Goal: Transaction & Acquisition: Purchase product/service

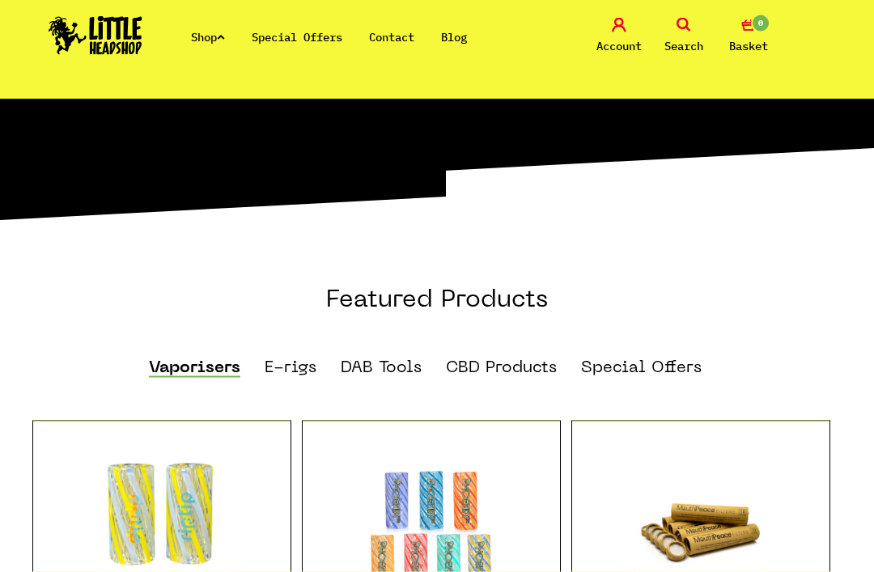
scroll to position [798, 0]
click at [194, 359] on link "Vaporisers" at bounding box center [194, 368] width 91 height 18
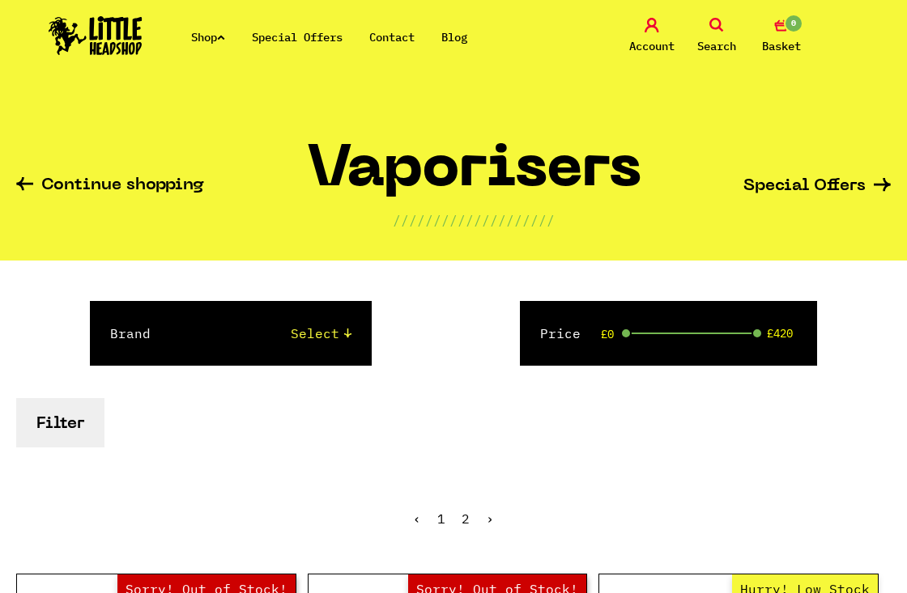
click at [338, 331] on select "Select Puffco DynaVap" at bounding box center [267, 333] width 168 height 19
click at [345, 332] on select "Select Puffco DynaVap" at bounding box center [267, 333] width 168 height 19
click at [74, 434] on button "Filter" at bounding box center [60, 422] width 88 height 49
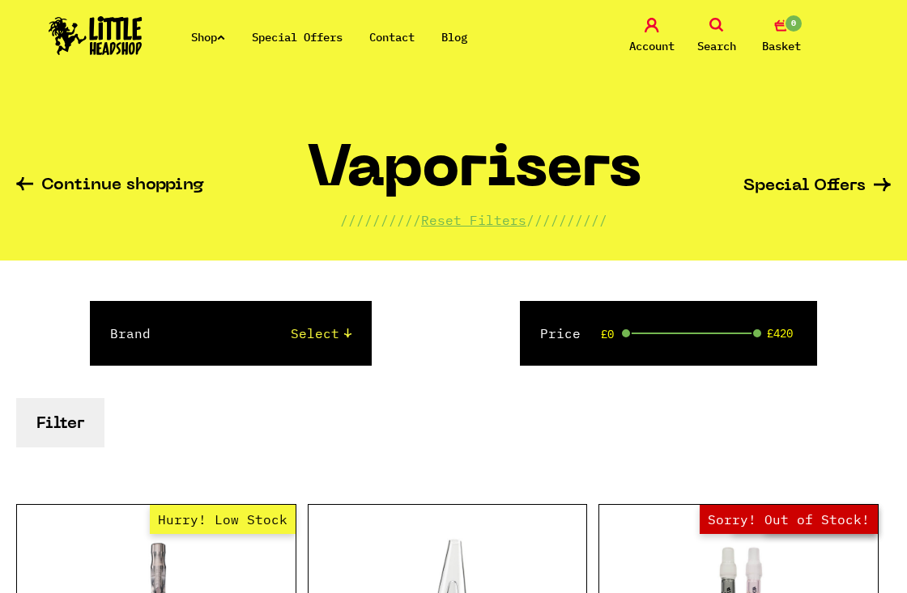
click at [670, 329] on div "Price £0 £420" at bounding box center [668, 333] width 297 height 65
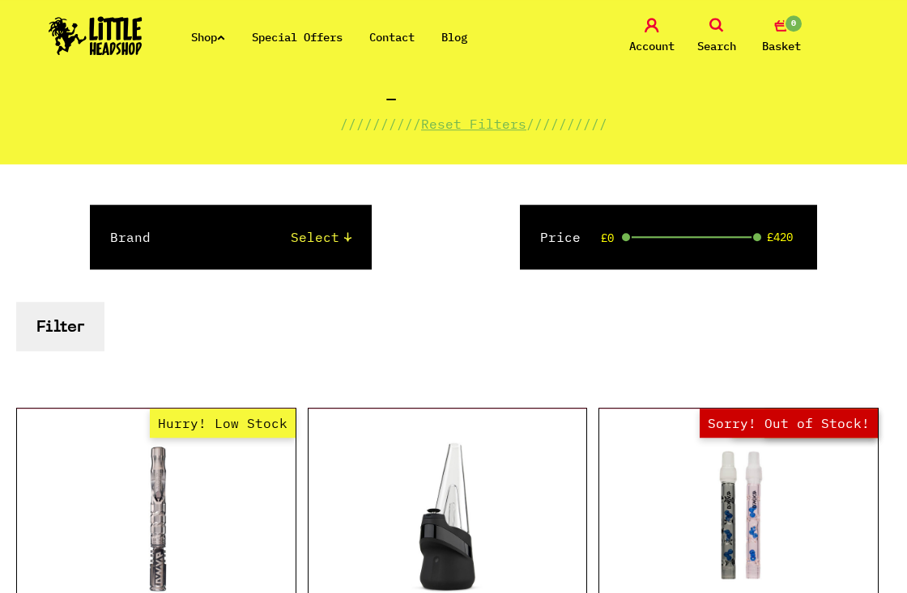
scroll to position [94, 0]
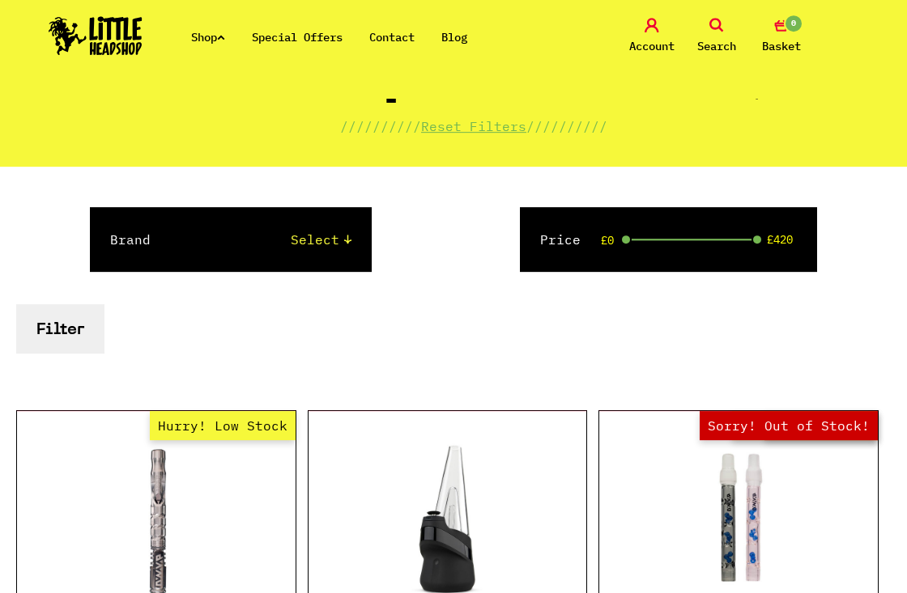
click at [51, 324] on button "Filter" at bounding box center [60, 328] width 88 height 49
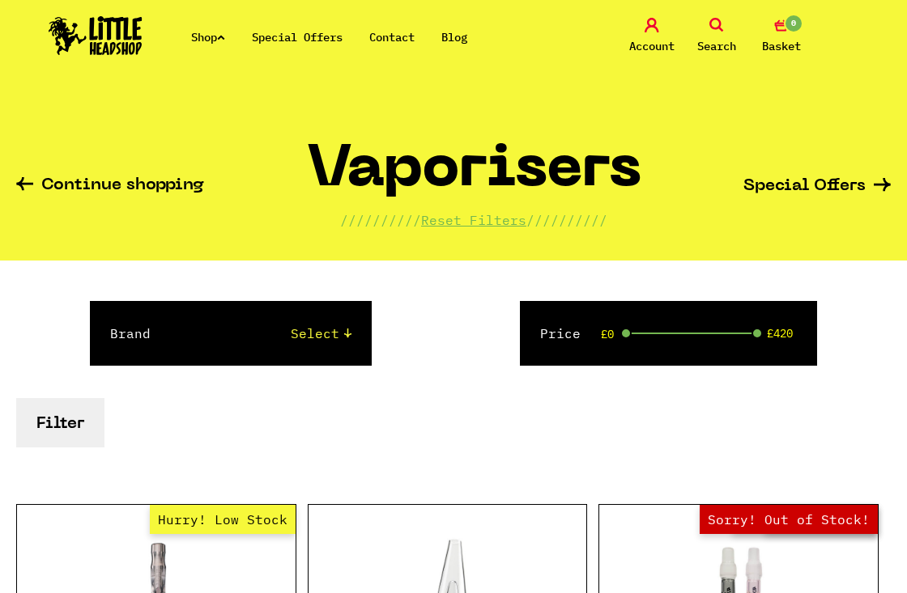
click at [147, 325] on label "Brand" at bounding box center [130, 333] width 40 height 19
click at [183, 325] on select "Select Puffco DynaVap" at bounding box center [267, 333] width 168 height 19
select select "82"
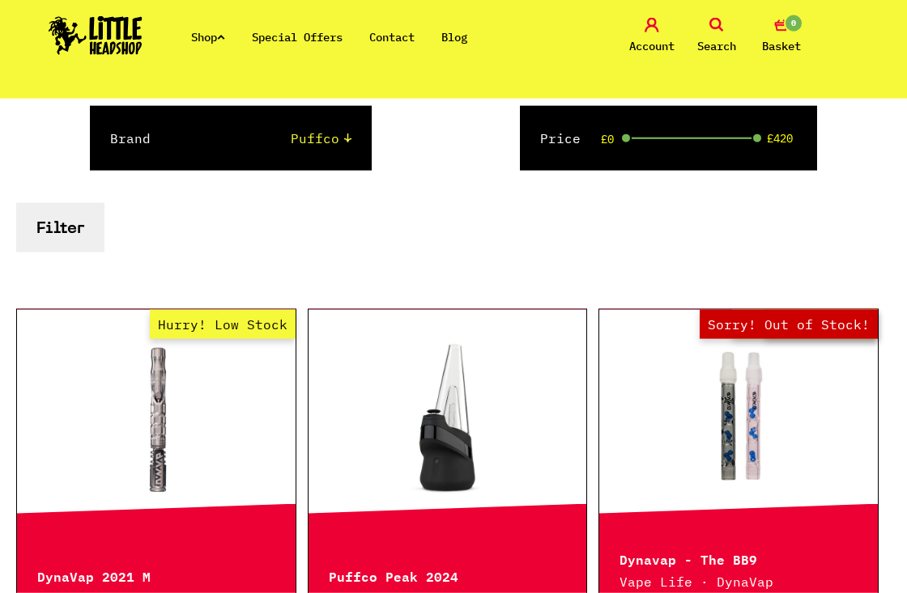
scroll to position [189, 0]
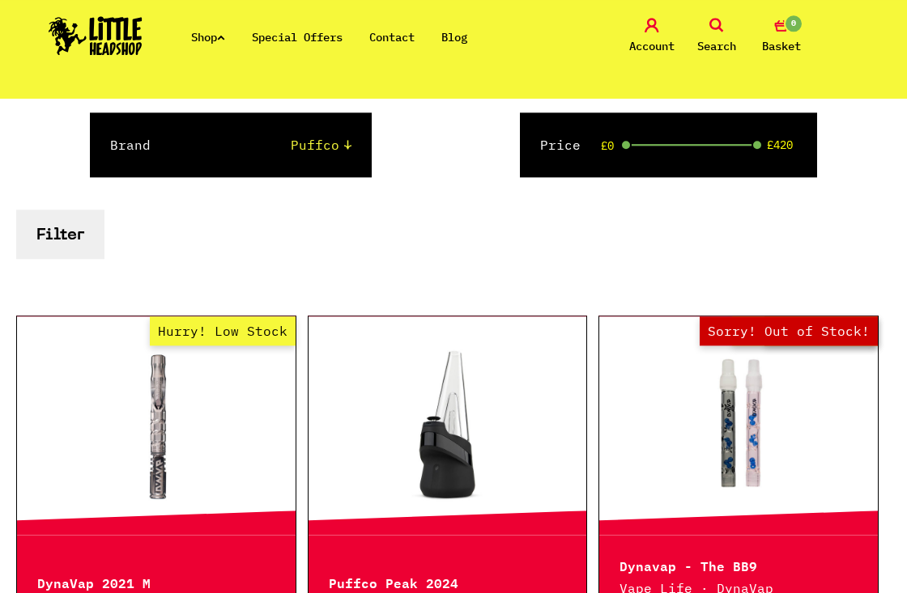
click at [70, 240] on button "Filter" at bounding box center [60, 234] width 88 height 49
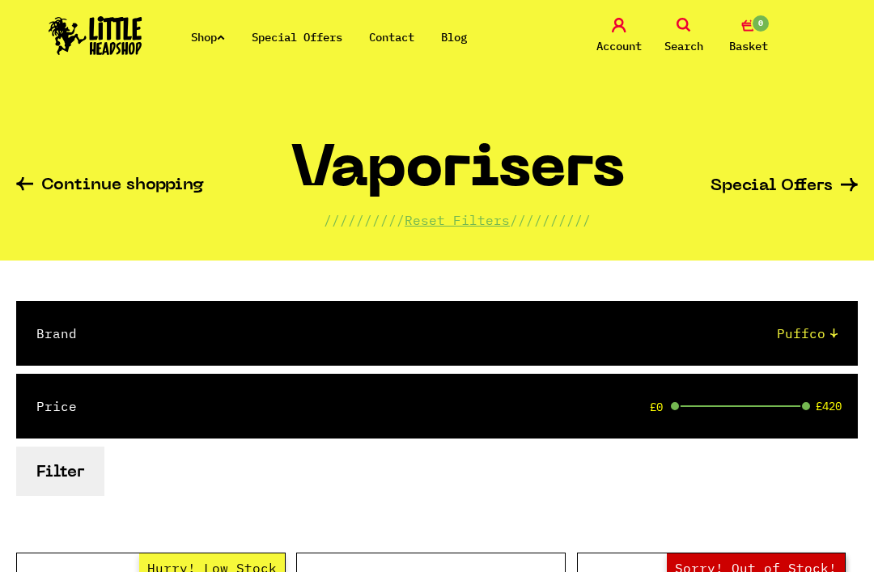
scroll to position [207, 0]
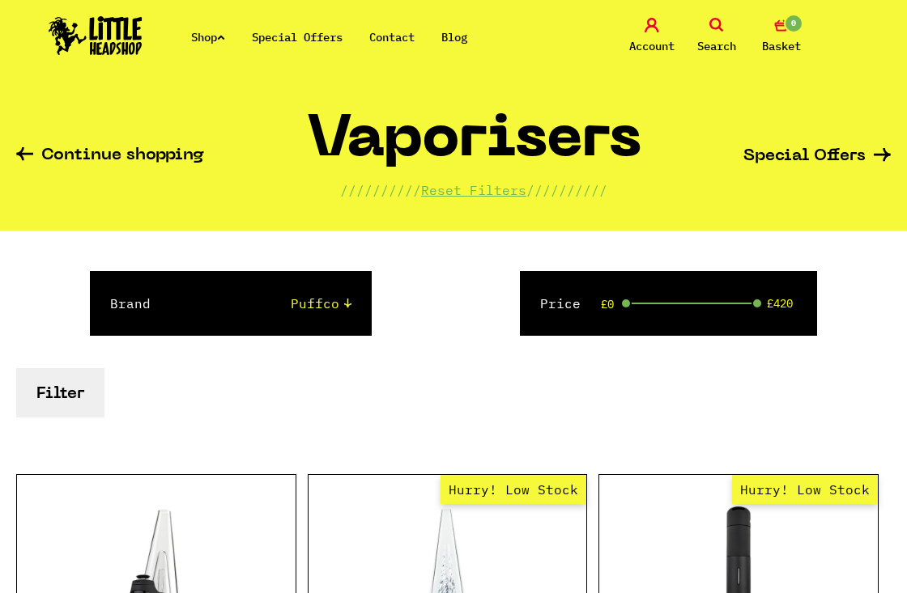
scroll to position [30, 0]
click at [79, 393] on button "Filter" at bounding box center [60, 392] width 88 height 49
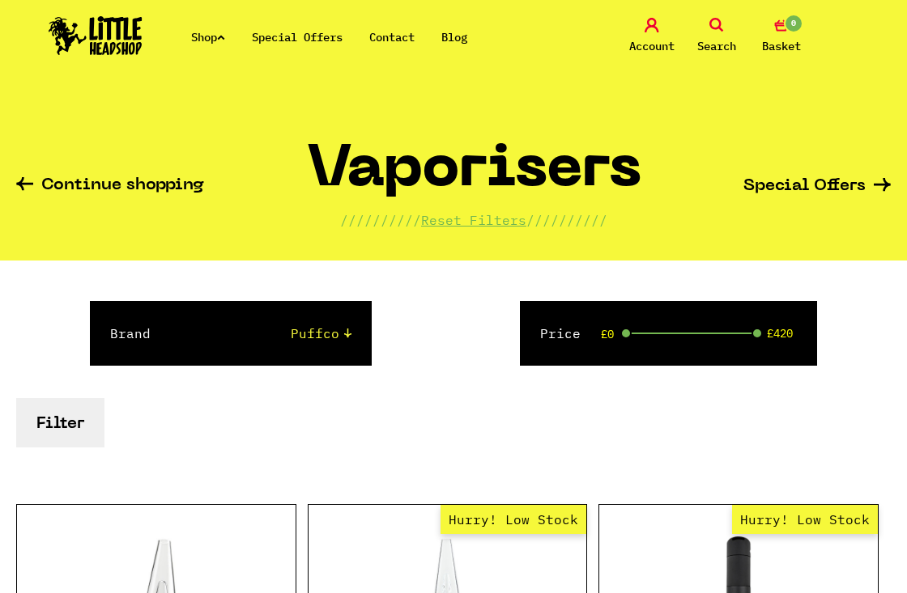
click at [351, 326] on select "Select Puffco DynaVap" at bounding box center [267, 333] width 168 height 19
select select "86"
click at [74, 419] on button "Filter" at bounding box center [60, 422] width 88 height 49
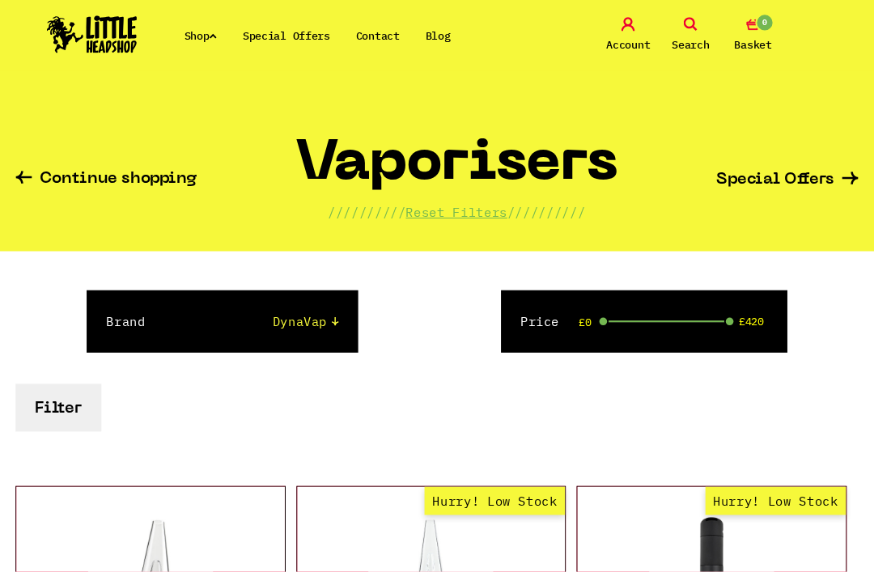
scroll to position [19, 0]
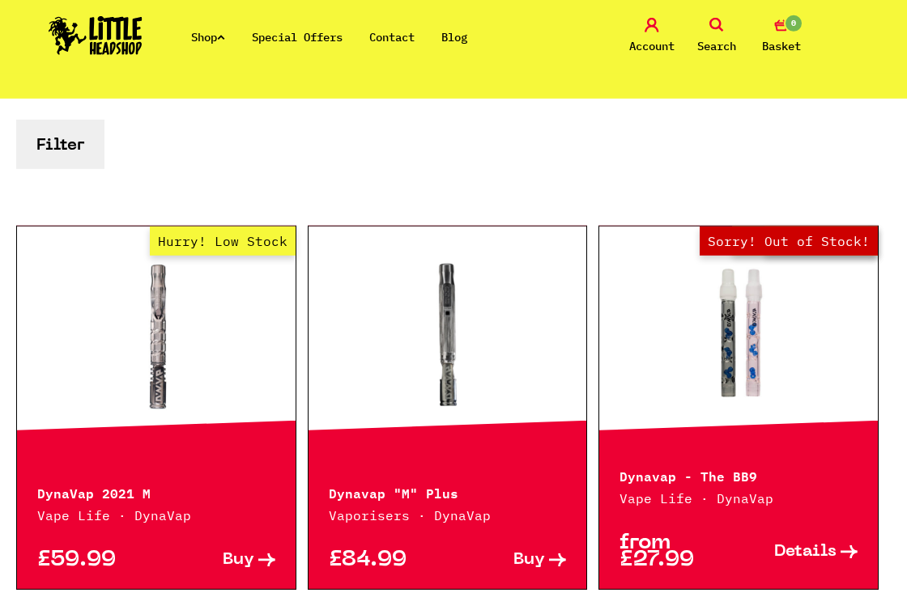
scroll to position [262, 0]
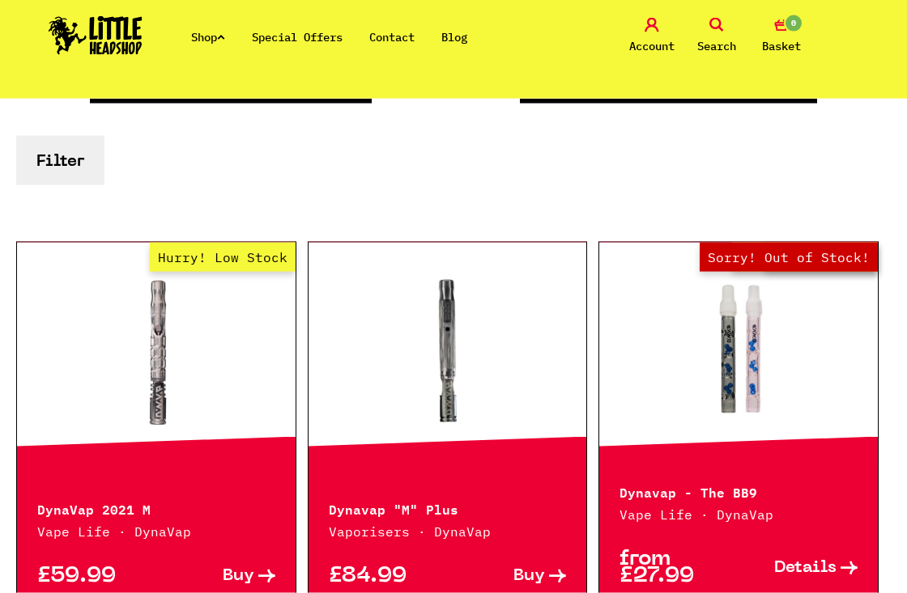
click at [99, 527] on p "Vape Life · DynaVap" at bounding box center [156, 531] width 238 height 19
click at [55, 491] on div "DynaVap 2021 M Vape Life · DynaVap" at bounding box center [156, 509] width 278 height 63
click at [65, 507] on p "DynaVap 2021 M" at bounding box center [156, 508] width 238 height 19
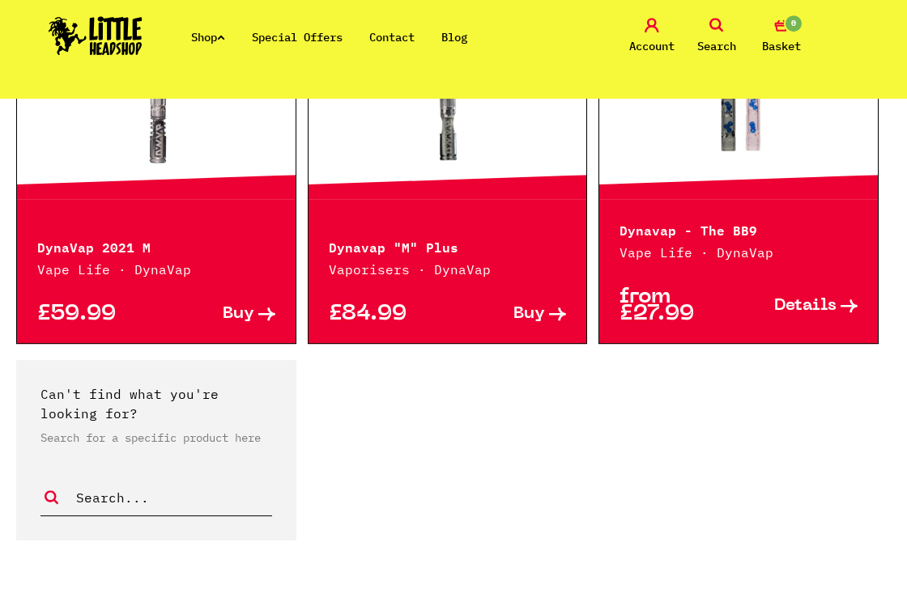
scroll to position [526, 0]
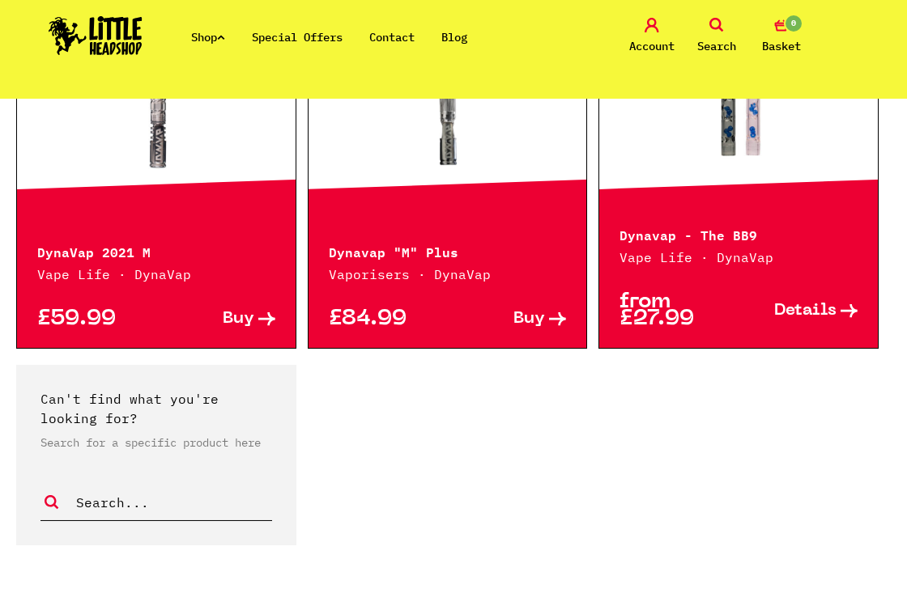
click at [138, 212] on div "Hurry! Low Stock DynaVap 2021 M Vape Life · DynaVap £59.99 Buy" at bounding box center [156, 167] width 280 height 364
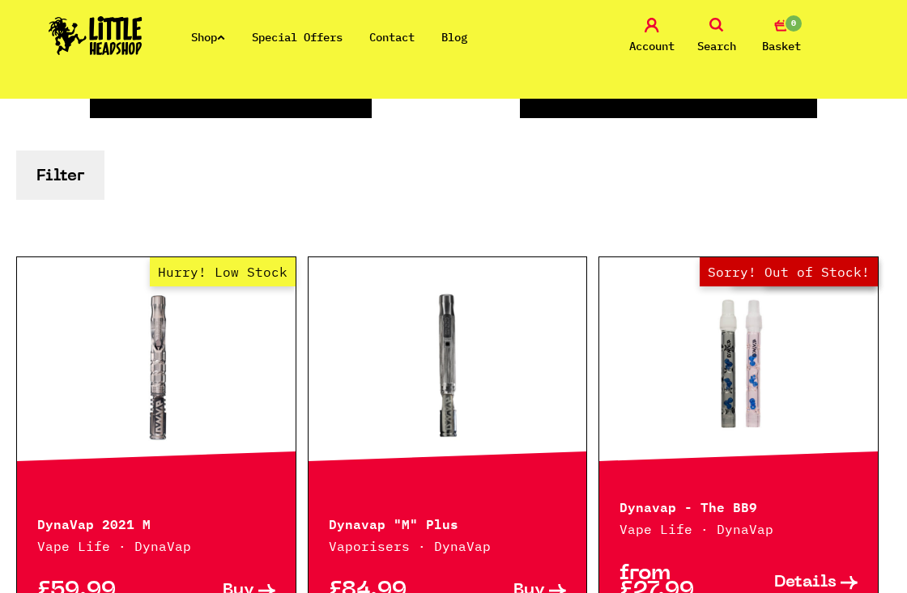
scroll to position [0, 0]
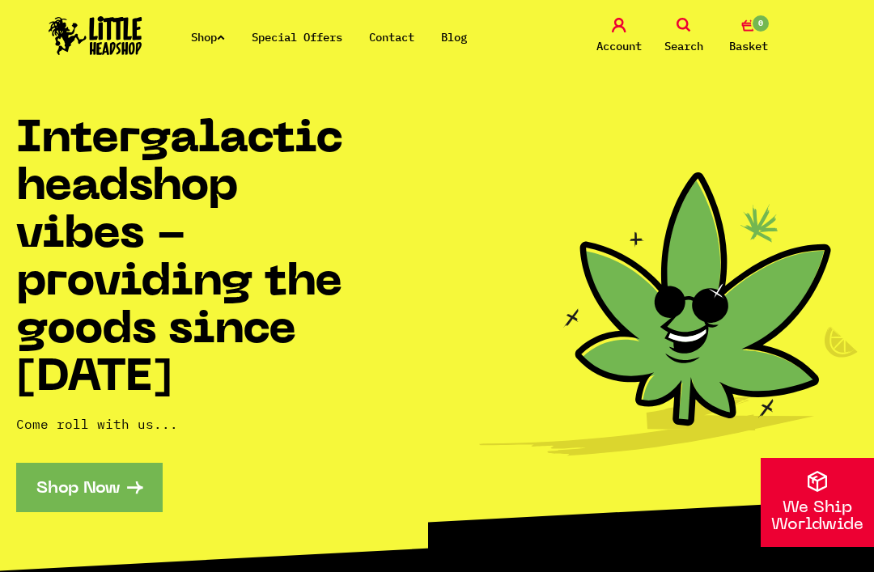
scroll to position [850, 0]
